Goal: Transaction & Acquisition: Purchase product/service

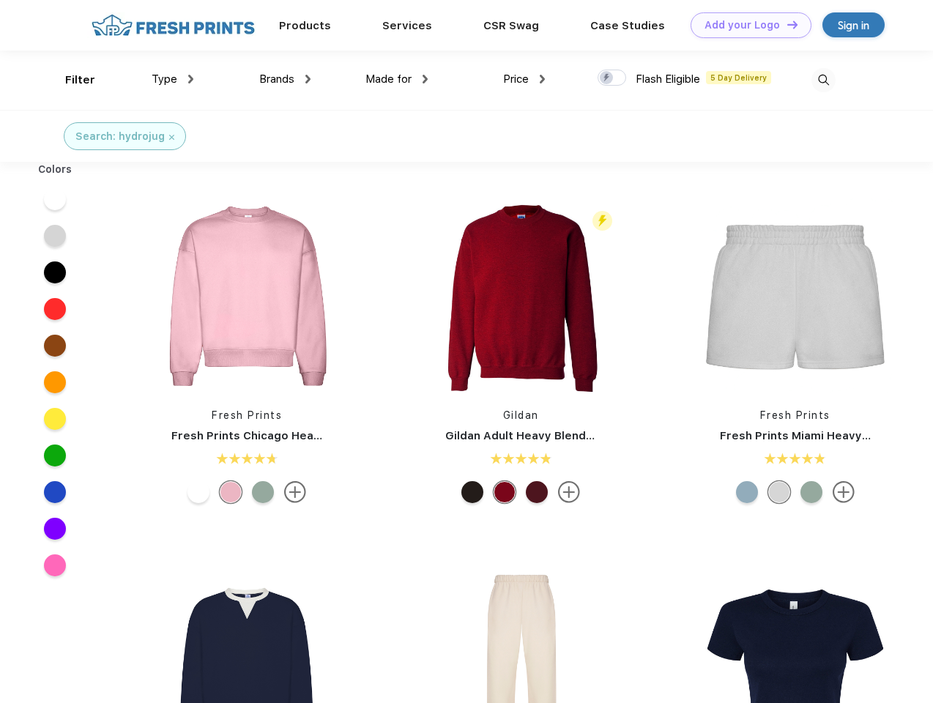
click at [745, 25] on link "Add your Logo Design Tool" at bounding box center [750, 25] width 121 height 26
click at [0, 0] on div "Design Tool" at bounding box center [0, 0] width 0 height 0
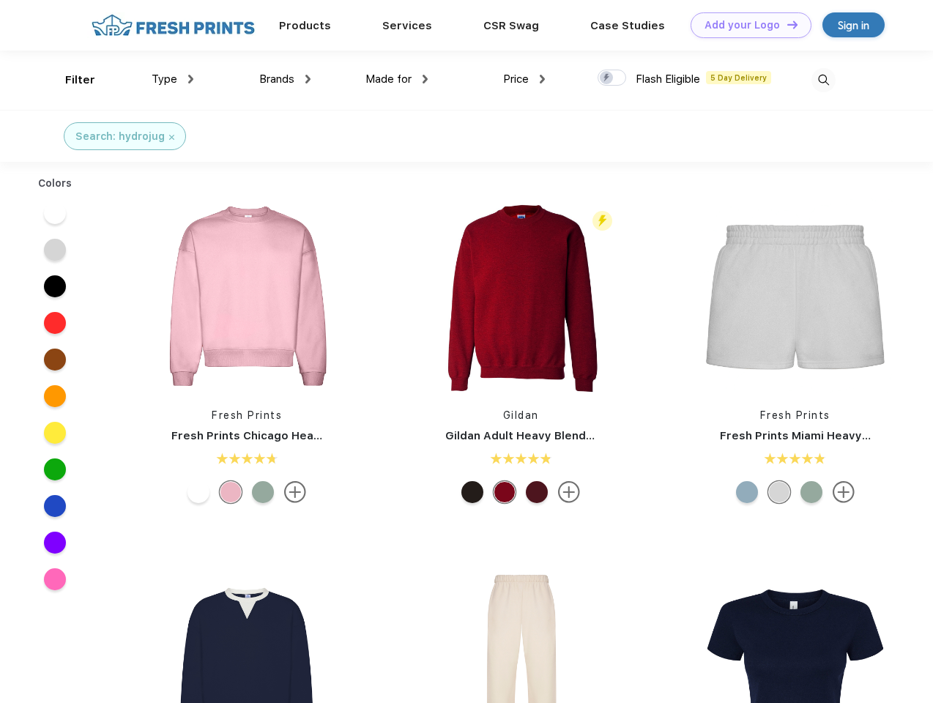
click at [786, 24] on link "Add your Logo Design Tool" at bounding box center [750, 25] width 121 height 26
click at [70, 80] on div "Filter" at bounding box center [80, 80] width 30 height 17
click at [173, 79] on span "Type" at bounding box center [165, 78] width 26 height 13
click at [285, 79] on span "Brands" at bounding box center [276, 78] width 35 height 13
click at [397, 79] on span "Made for" at bounding box center [388, 78] width 46 height 13
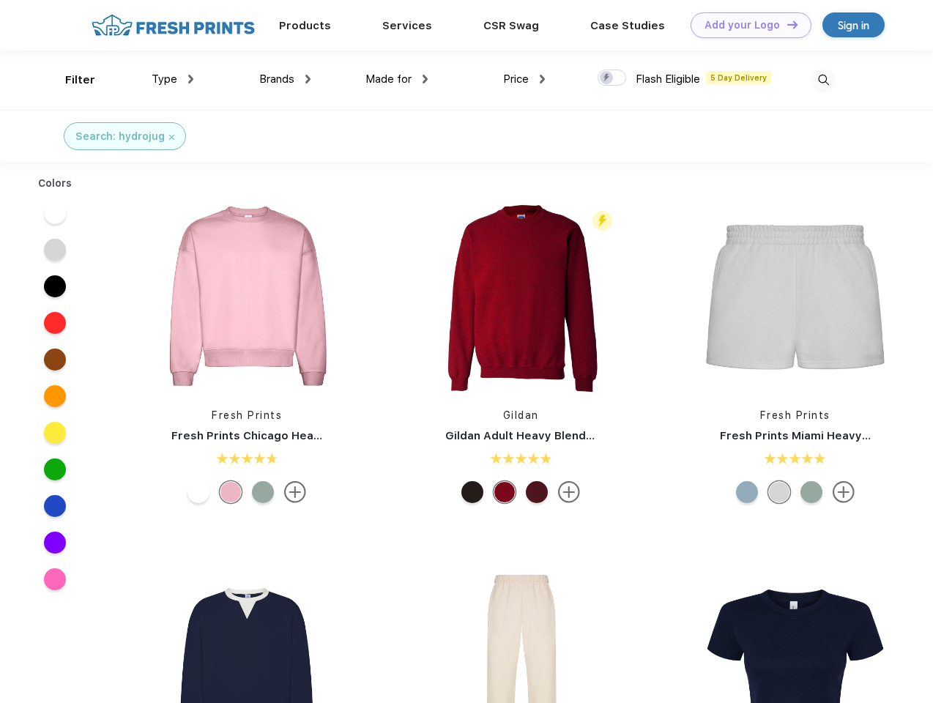
click at [524, 79] on span "Price" at bounding box center [516, 78] width 26 height 13
click at [612, 78] on div at bounding box center [611, 78] width 29 height 16
click at [607, 78] on input "checkbox" at bounding box center [602, 74] width 10 height 10
click at [823, 80] on img at bounding box center [823, 80] width 24 height 24
